Goal: Transaction & Acquisition: Subscribe to service/newsletter

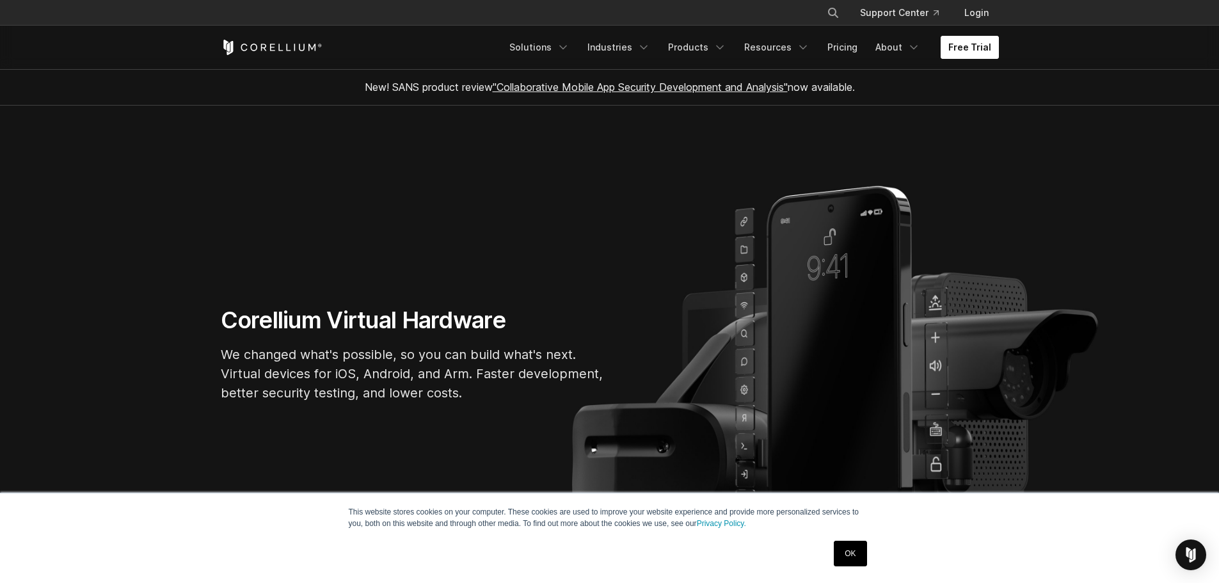
click at [976, 44] on link "Free Trial" at bounding box center [970, 47] width 58 height 23
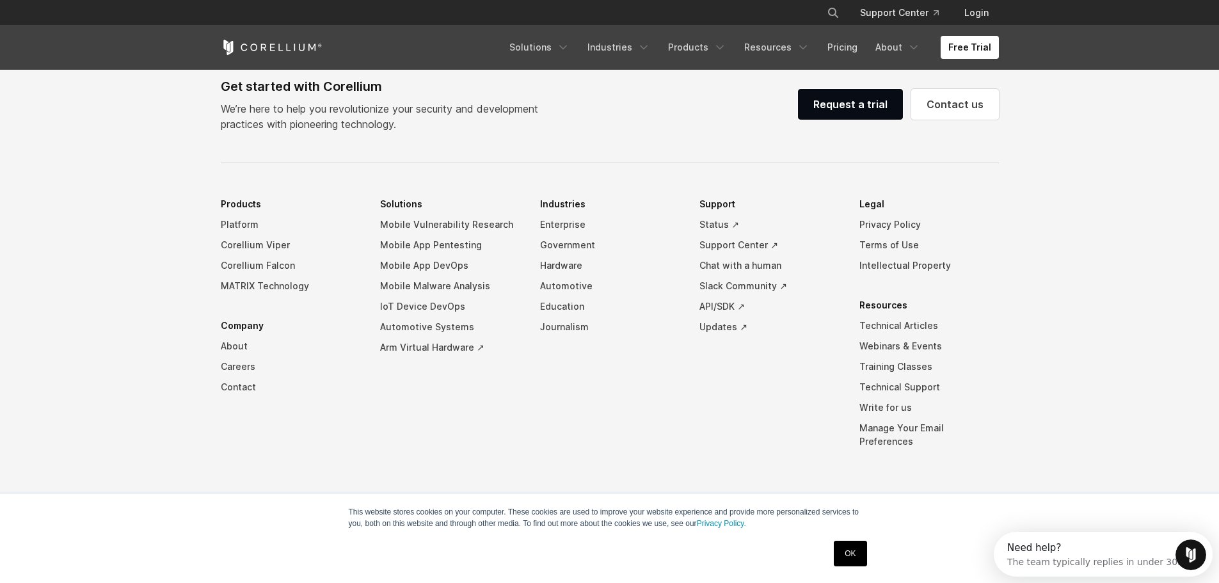
scroll to position [3019, 0]
